Goal: Task Accomplishment & Management: Use online tool/utility

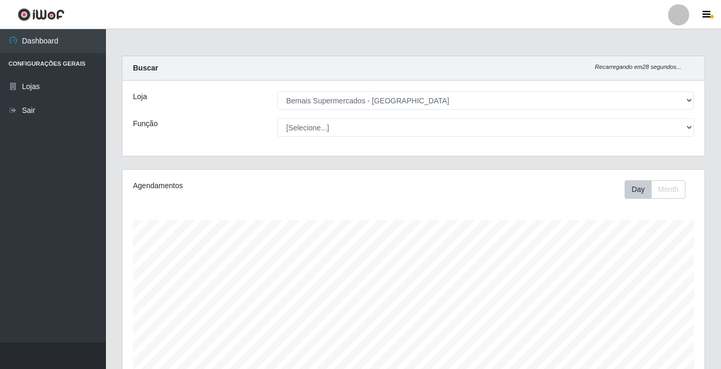
select select "250"
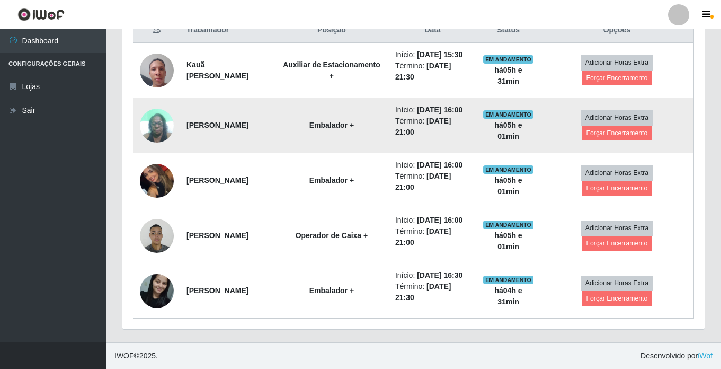
scroll to position [424, 0]
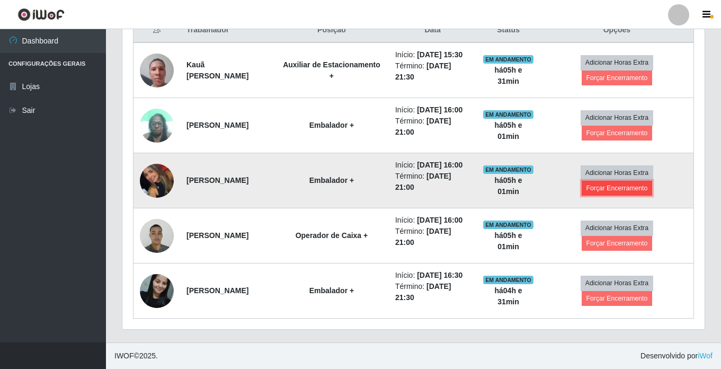
click at [611, 195] on button "Forçar Encerramento" at bounding box center [617, 188] width 71 height 15
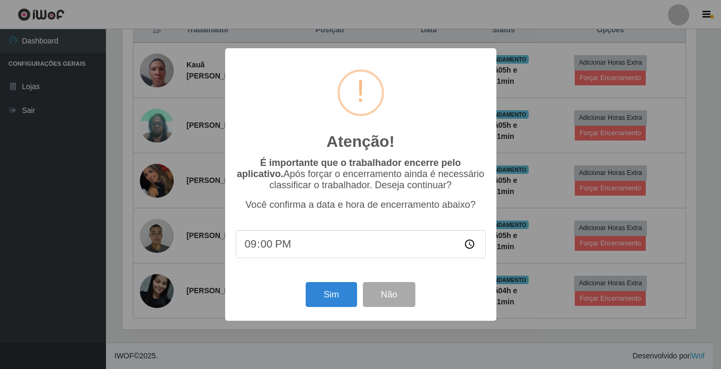
scroll to position [220, 577]
click at [329, 288] on button "Sim" at bounding box center [332, 294] width 51 height 25
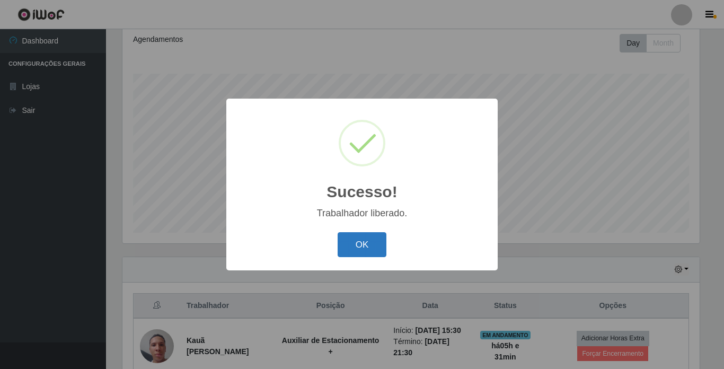
click at [363, 242] on button "OK" at bounding box center [361, 244] width 49 height 25
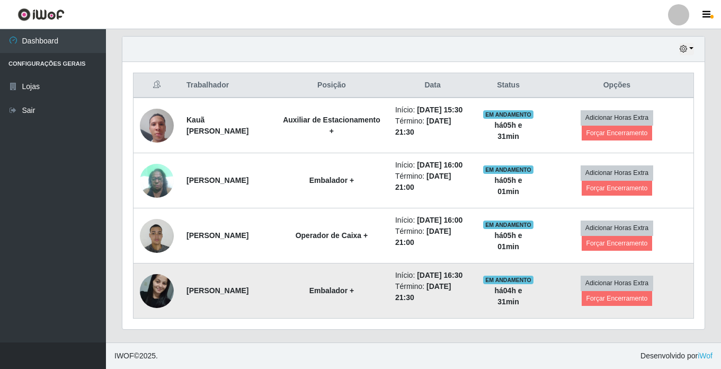
scroll to position [411, 0]
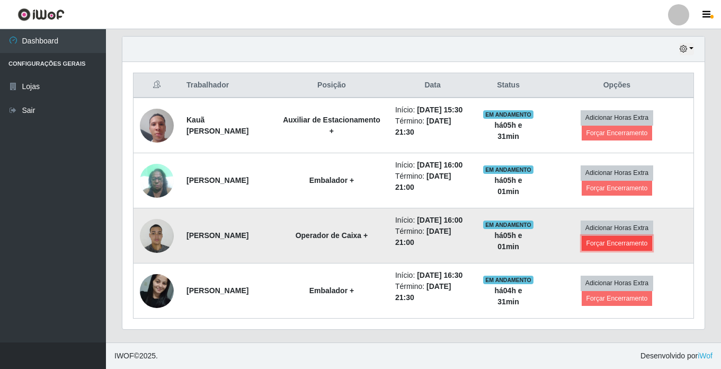
click at [621, 236] on button "Forçar Encerramento" at bounding box center [617, 243] width 71 height 15
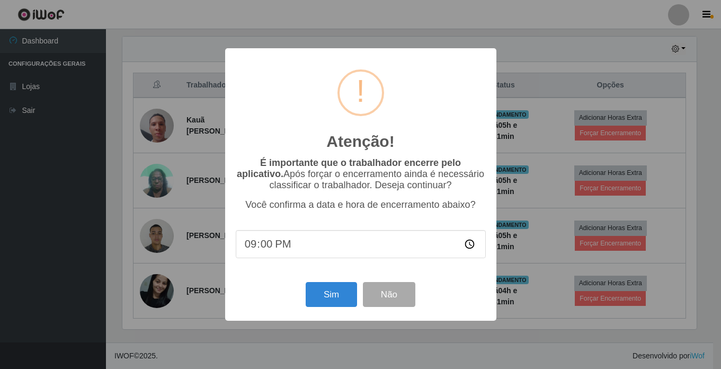
scroll to position [220, 577]
click at [336, 295] on button "Sim" at bounding box center [332, 294] width 51 height 25
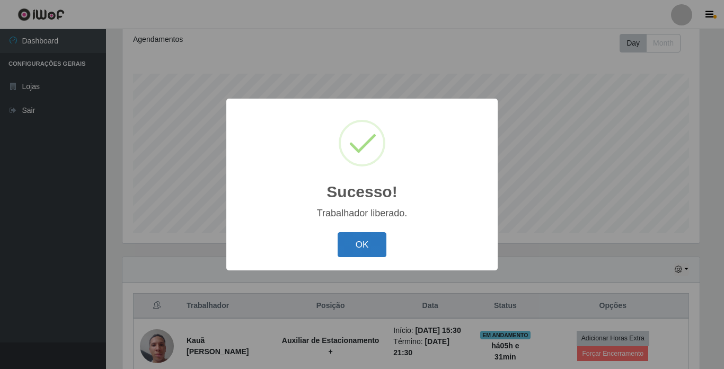
click at [355, 246] on button "OK" at bounding box center [361, 244] width 49 height 25
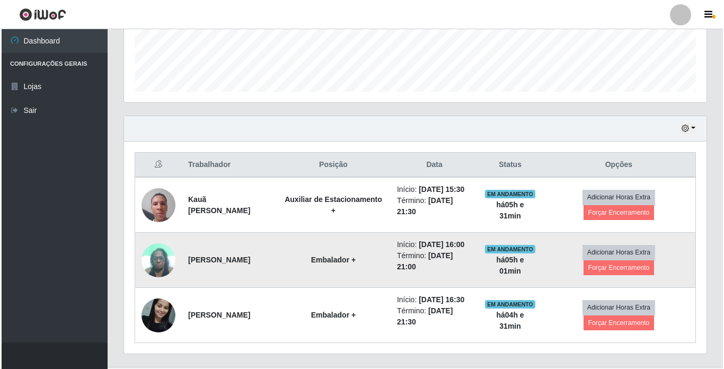
scroll to position [305, 0]
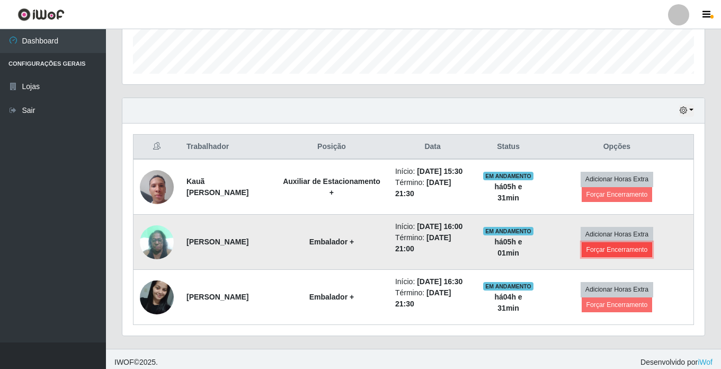
click at [620, 257] on button "Forçar Encerramento" at bounding box center [617, 249] width 71 height 15
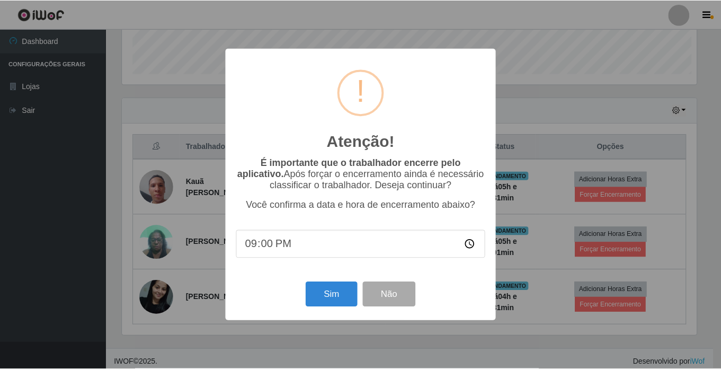
scroll to position [220, 577]
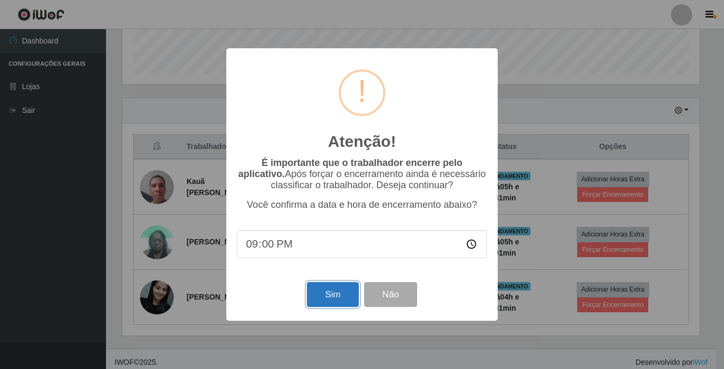
click at [333, 293] on button "Sim" at bounding box center [332, 294] width 51 height 25
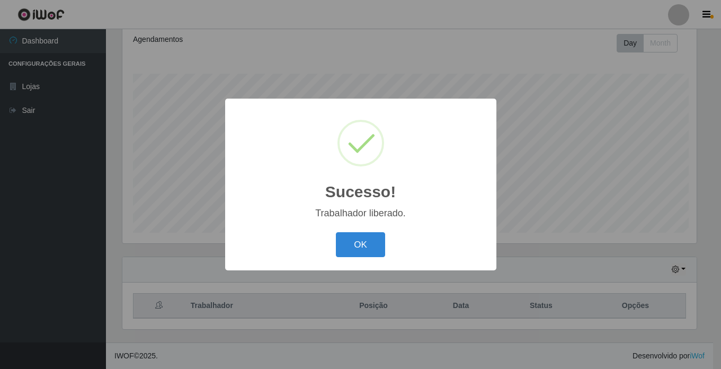
scroll to position [0, 0]
click at [352, 242] on button "OK" at bounding box center [361, 244] width 49 height 25
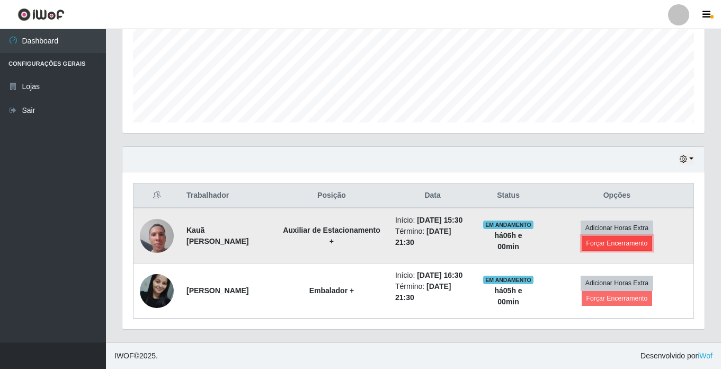
click at [638, 236] on button "Forçar Encerramento" at bounding box center [617, 243] width 71 height 15
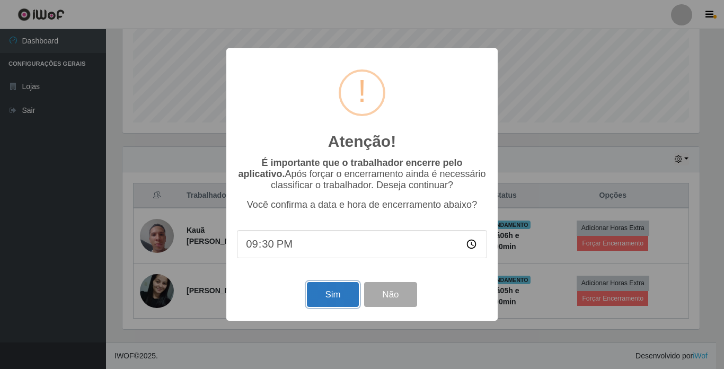
click at [329, 290] on button "Sim" at bounding box center [332, 294] width 51 height 25
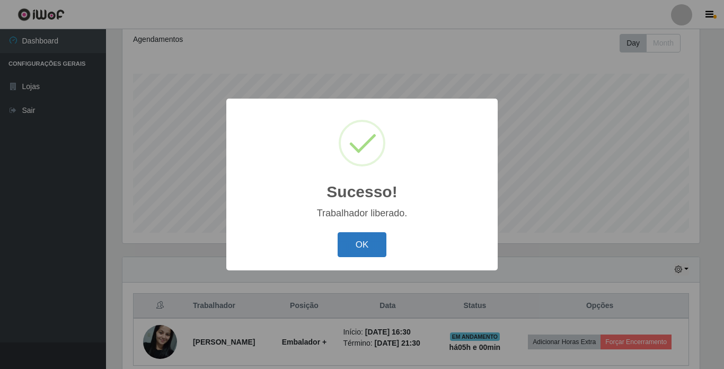
click at [359, 243] on button "OK" at bounding box center [361, 244] width 49 height 25
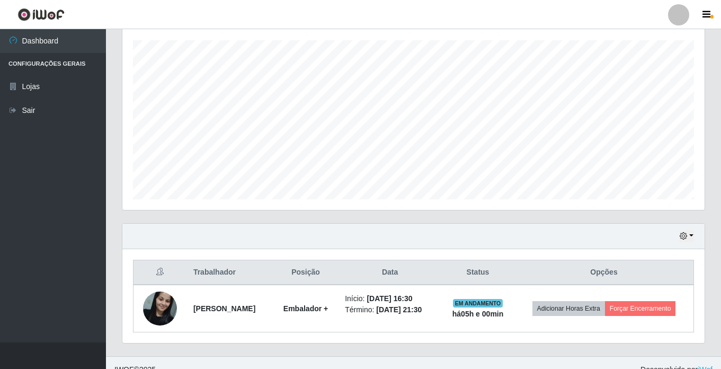
scroll to position [193, 0]
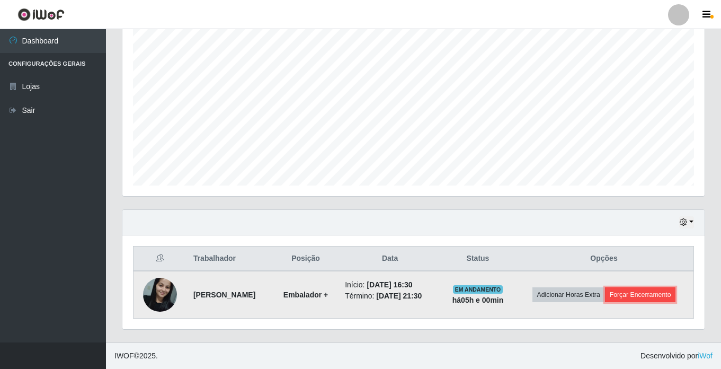
click at [635, 289] on button "Forçar Encerramento" at bounding box center [640, 294] width 71 height 15
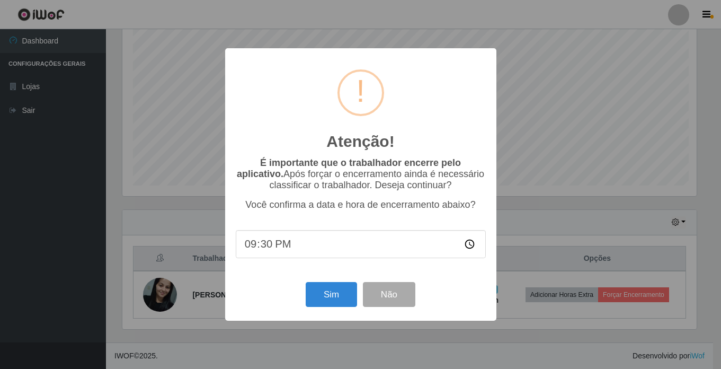
scroll to position [220, 577]
click at [339, 297] on button "Sim" at bounding box center [332, 294] width 51 height 25
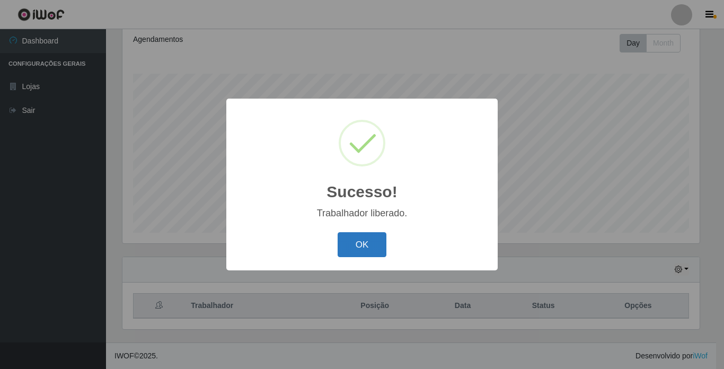
click at [365, 244] on button "OK" at bounding box center [361, 244] width 49 height 25
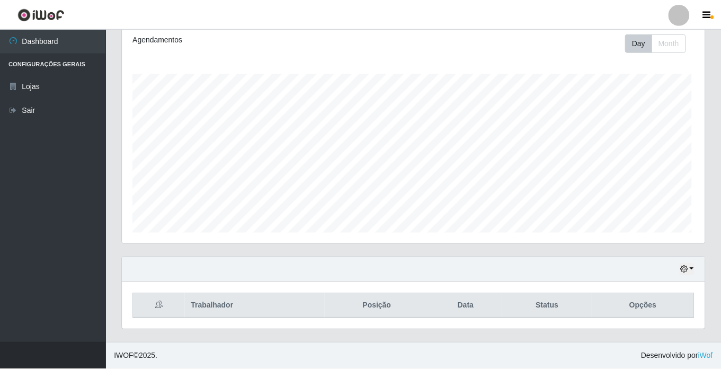
scroll to position [220, 582]
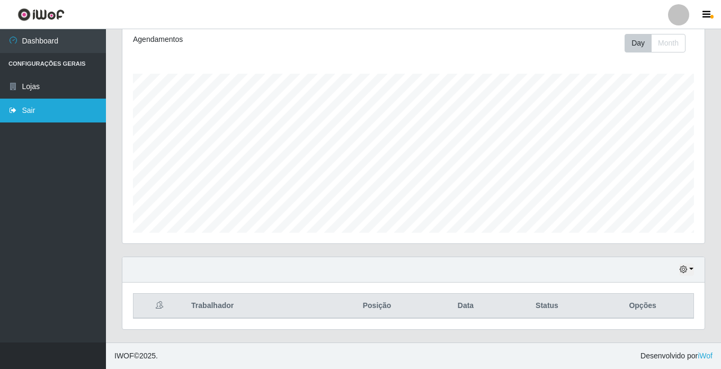
click at [40, 112] on link "Sair" at bounding box center [53, 111] width 106 height 24
